Goal: Navigation & Orientation: Find specific page/section

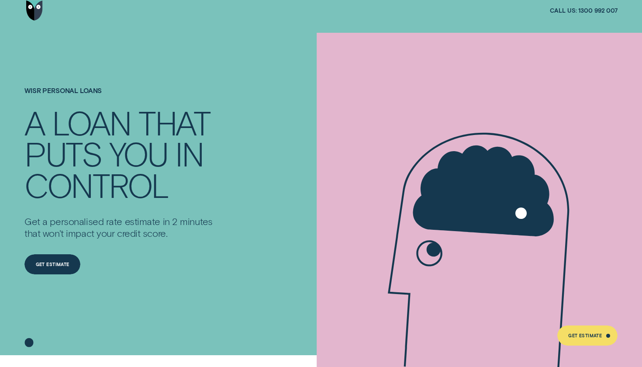
scroll to position [14, 0]
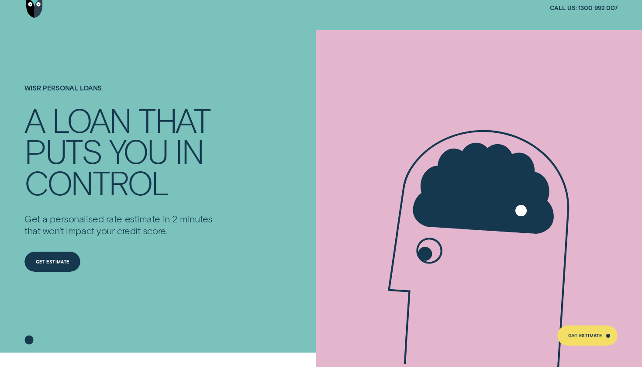
click at [35, 6] on img "Go to home page" at bounding box center [34, 8] width 17 height 20
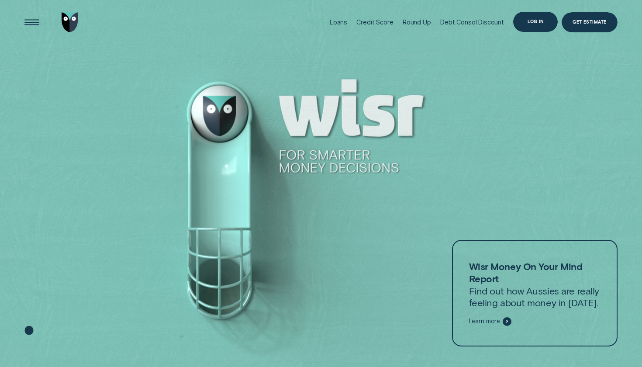
click at [533, 27] on div "Log in" at bounding box center [535, 22] width 45 height 20
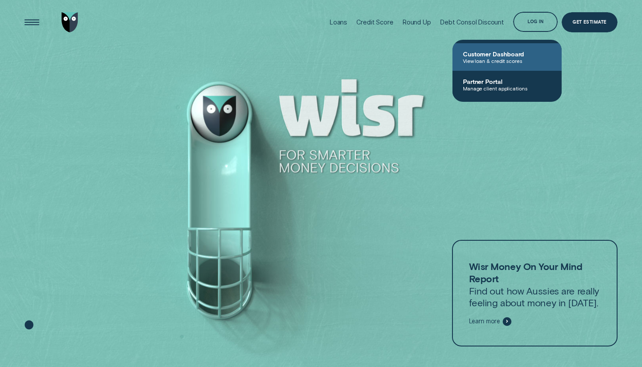
click at [515, 55] on span "Customer Dashboard" at bounding box center [507, 53] width 88 height 7
